Goal: Browse casually: Explore the website without a specific task or goal

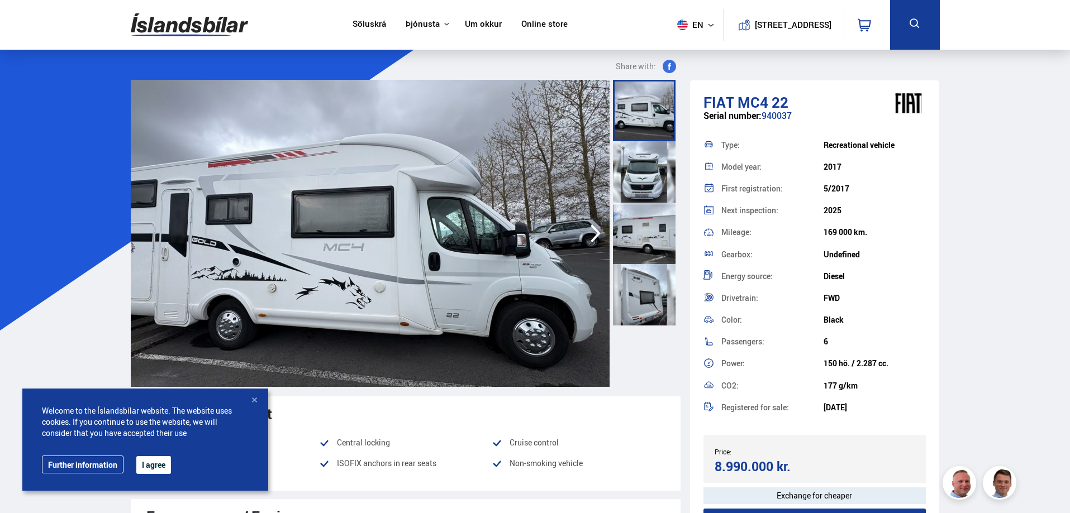
click at [594, 233] on icon "button" at bounding box center [595, 233] width 22 height 27
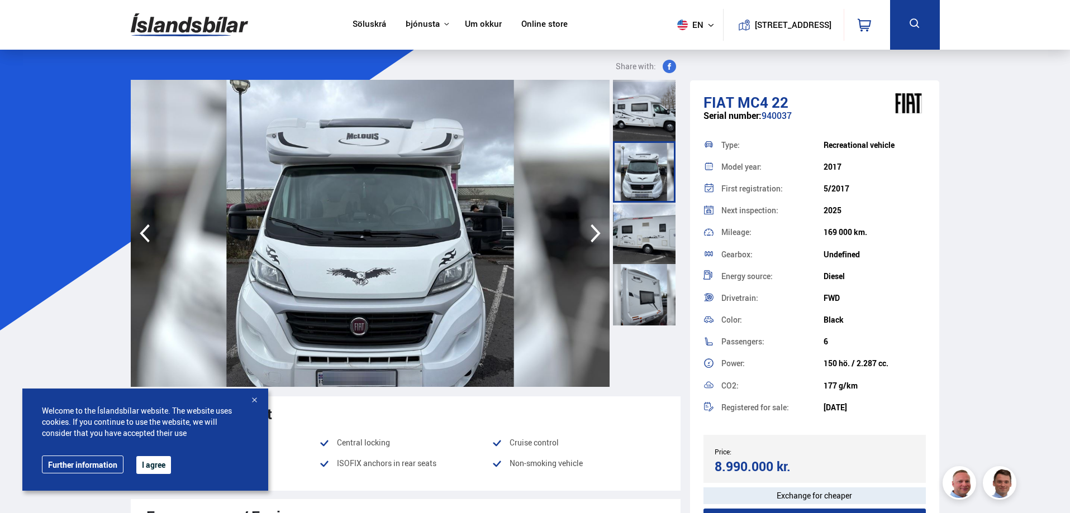
click at [593, 232] on icon "button" at bounding box center [595, 233] width 22 height 27
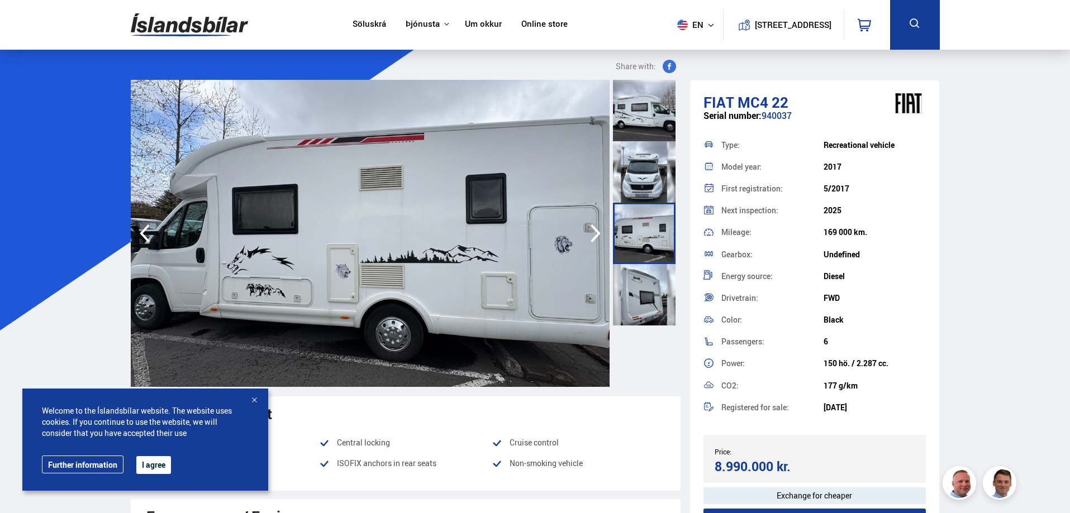
click at [593, 232] on icon "button" at bounding box center [595, 233] width 22 height 27
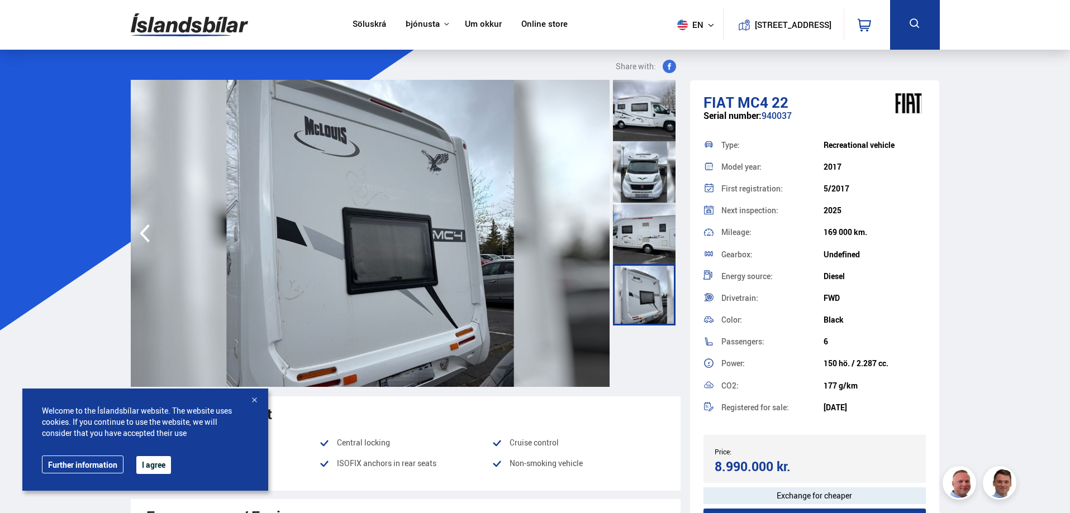
click at [593, 232] on img at bounding box center [370, 233] width 479 height 307
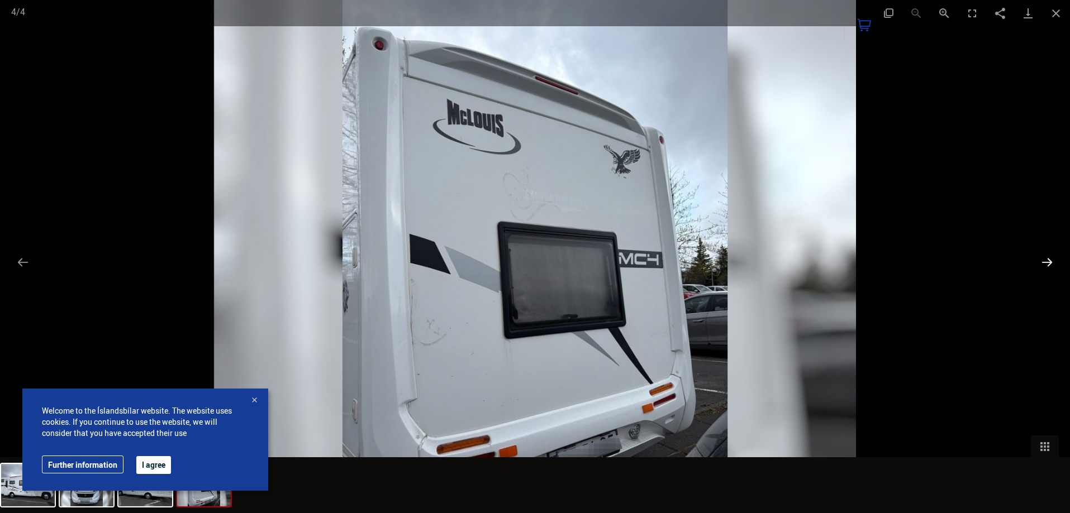
click at [1044, 262] on button "Next slide" at bounding box center [1046, 262] width 23 height 22
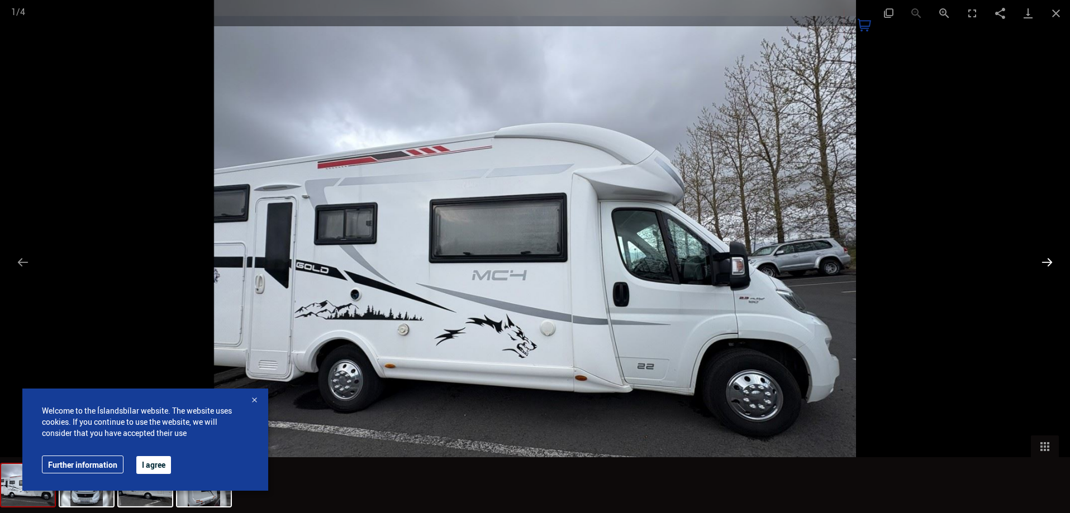
click at [1048, 268] on button "Next slide" at bounding box center [1046, 262] width 23 height 22
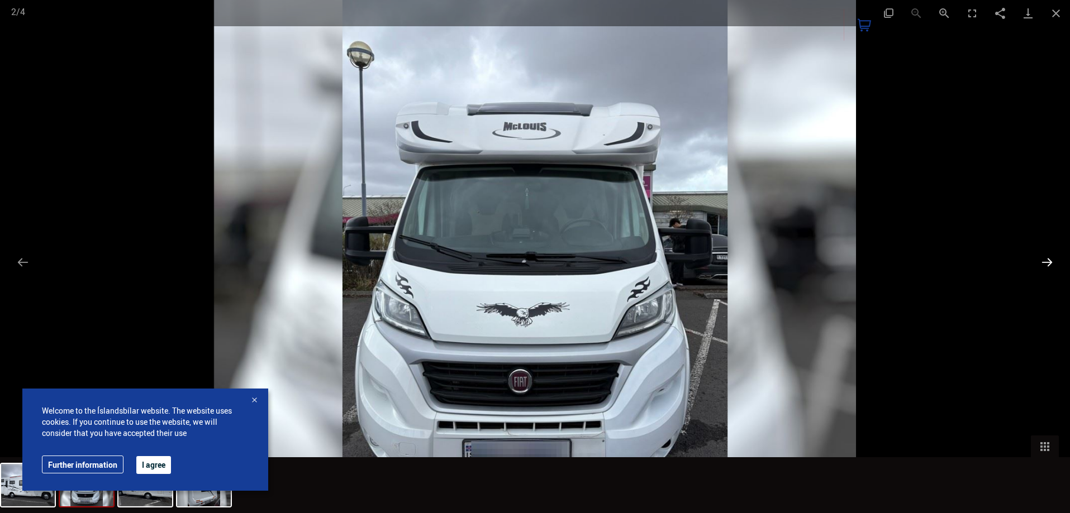
click at [1048, 268] on button "Next slide" at bounding box center [1046, 262] width 23 height 22
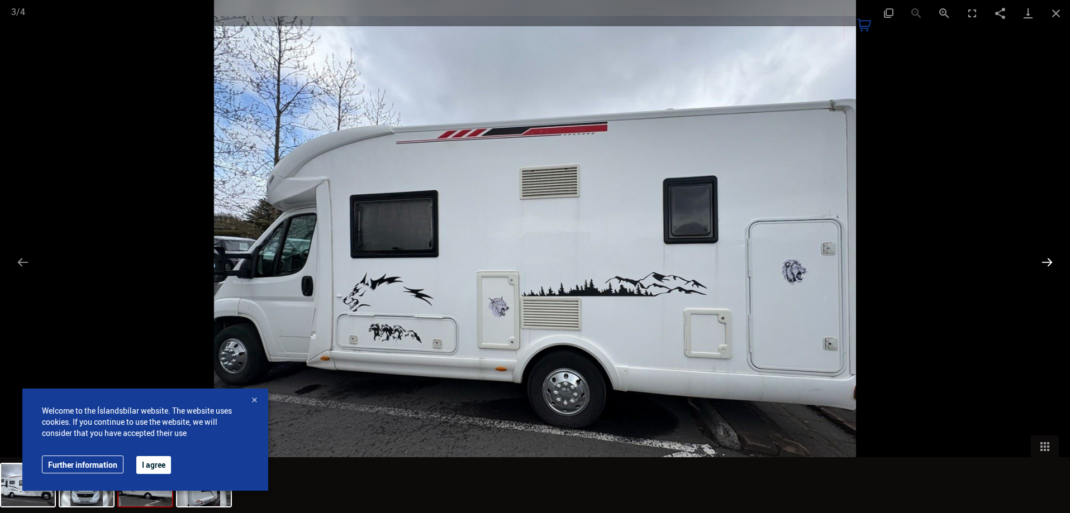
click at [1048, 268] on button "Next slide" at bounding box center [1046, 262] width 23 height 22
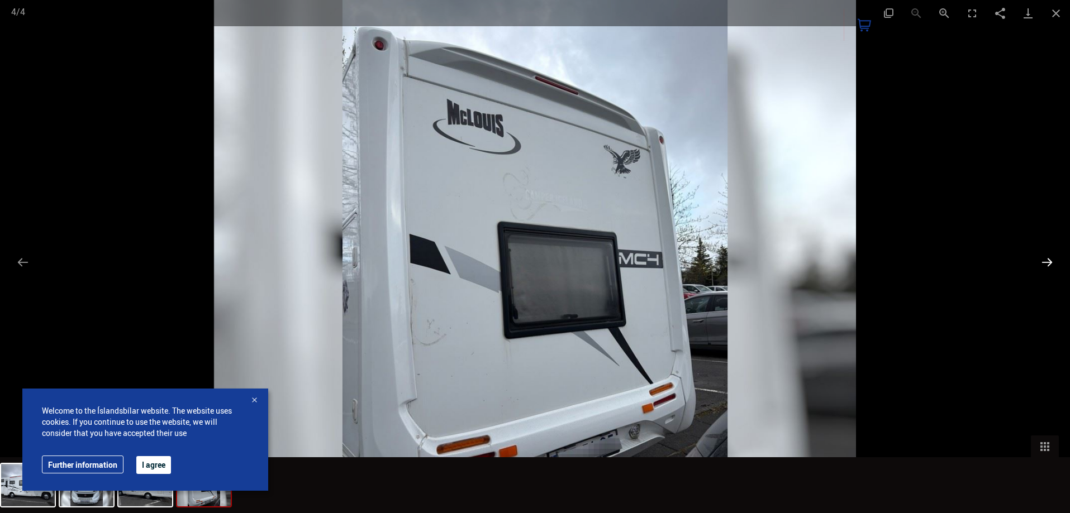
click at [1048, 268] on button "Next slide" at bounding box center [1046, 262] width 23 height 22
